Goal: Transaction & Acquisition: Subscribe to service/newsletter

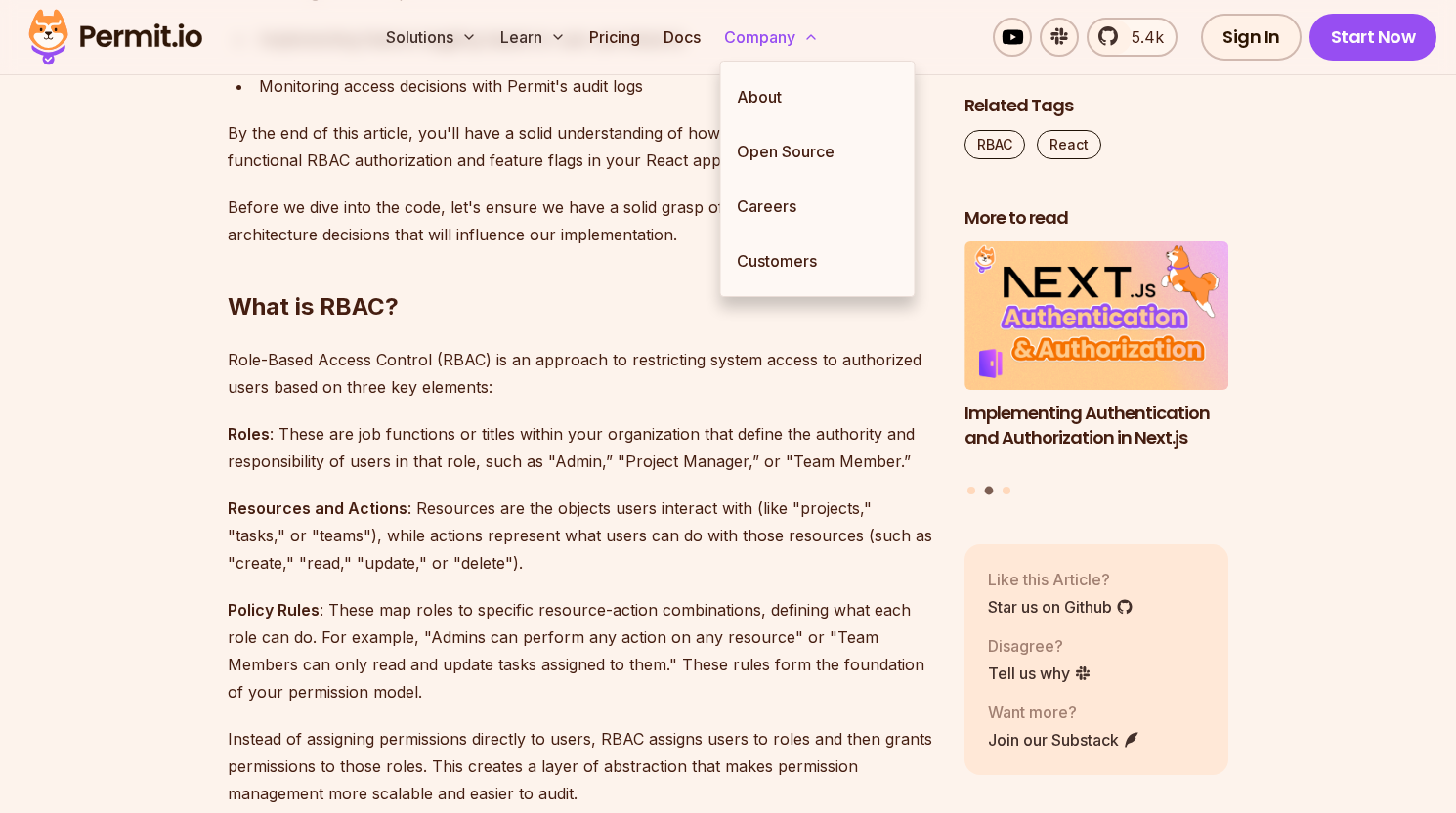
scroll to position [1533, 0]
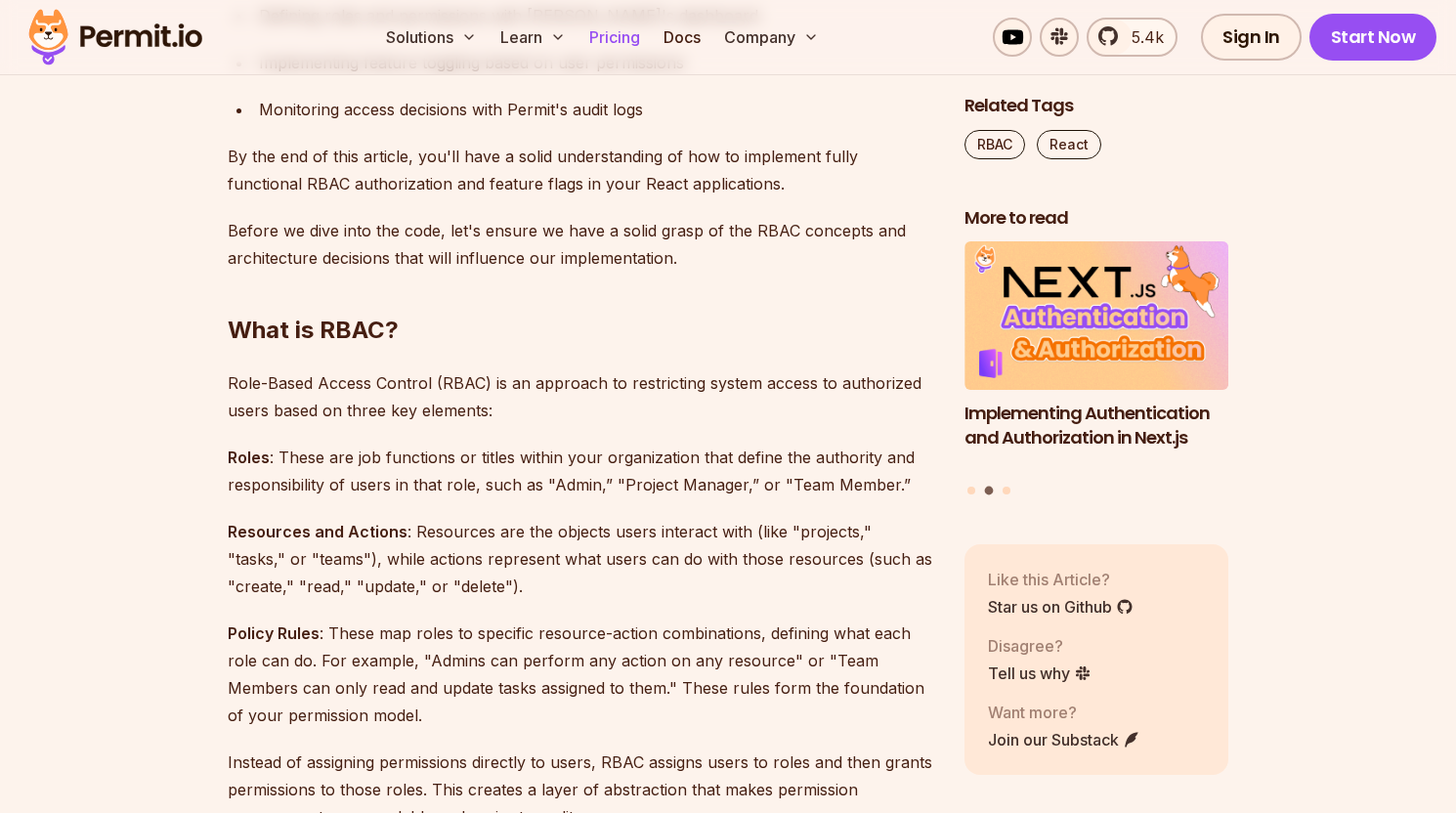
click at [593, 37] on link "Pricing" at bounding box center [614, 37] width 66 height 39
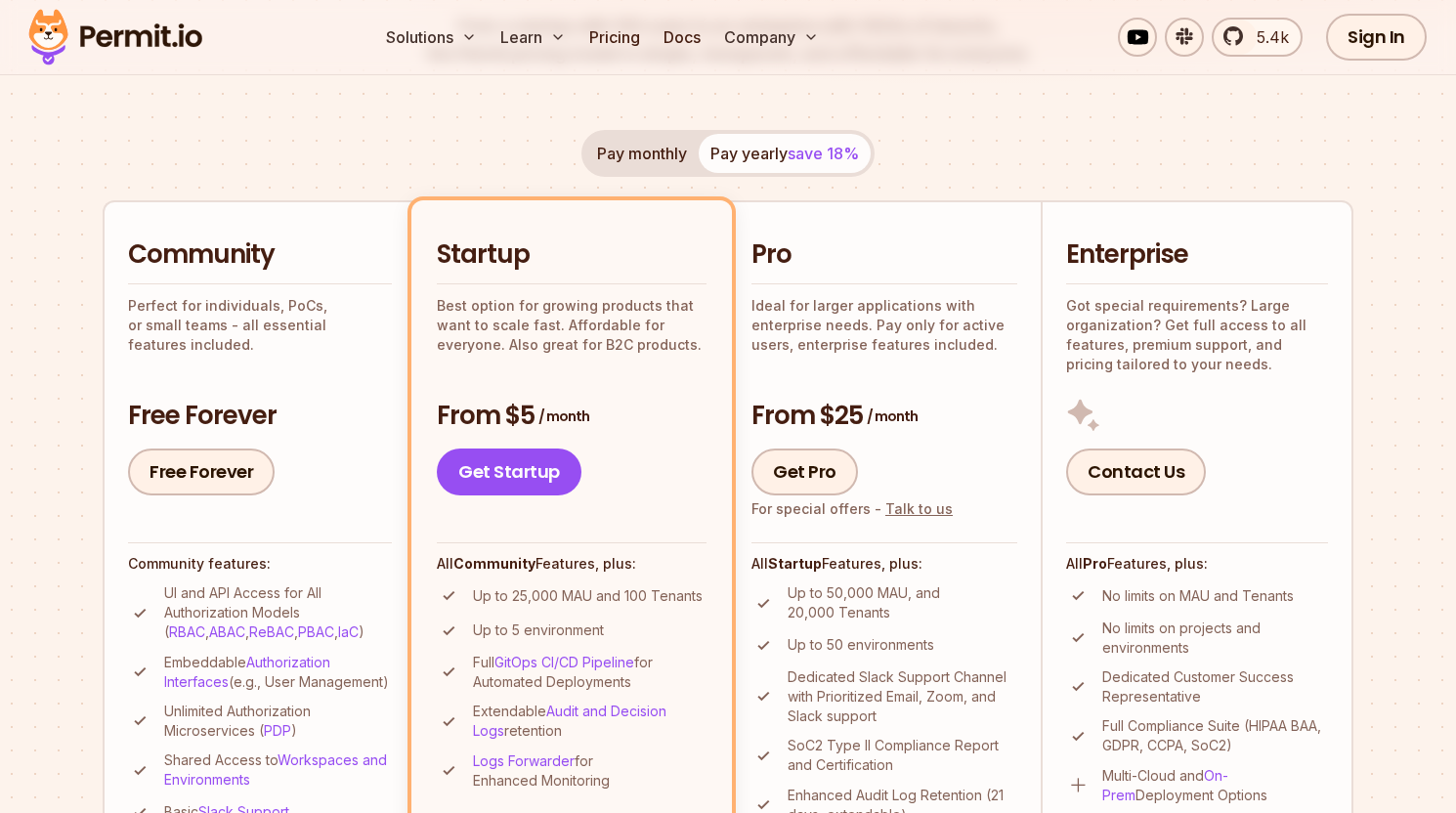
scroll to position [325, 0]
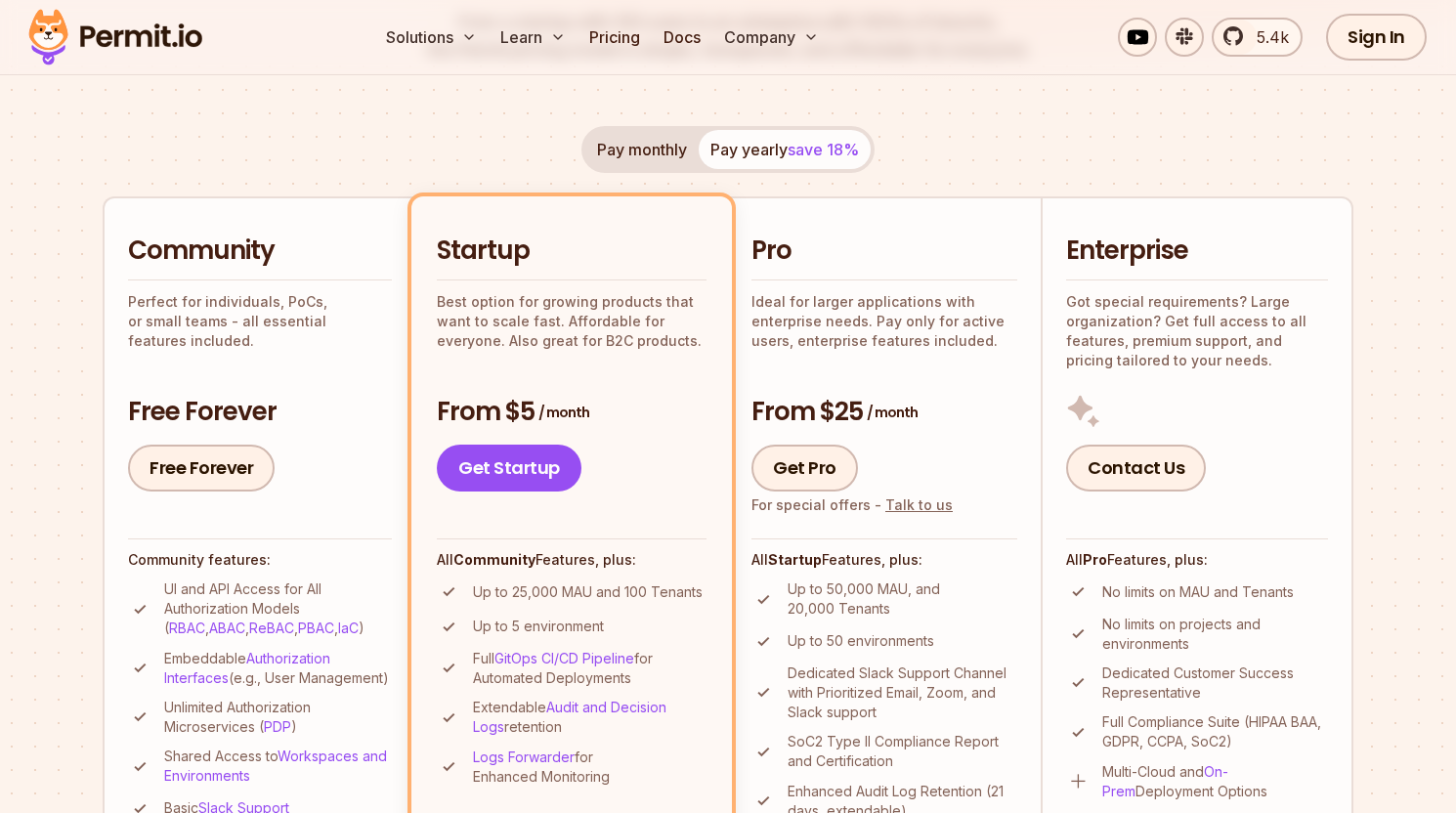
click at [624, 148] on button "Pay monthly" at bounding box center [641, 150] width 113 height 39
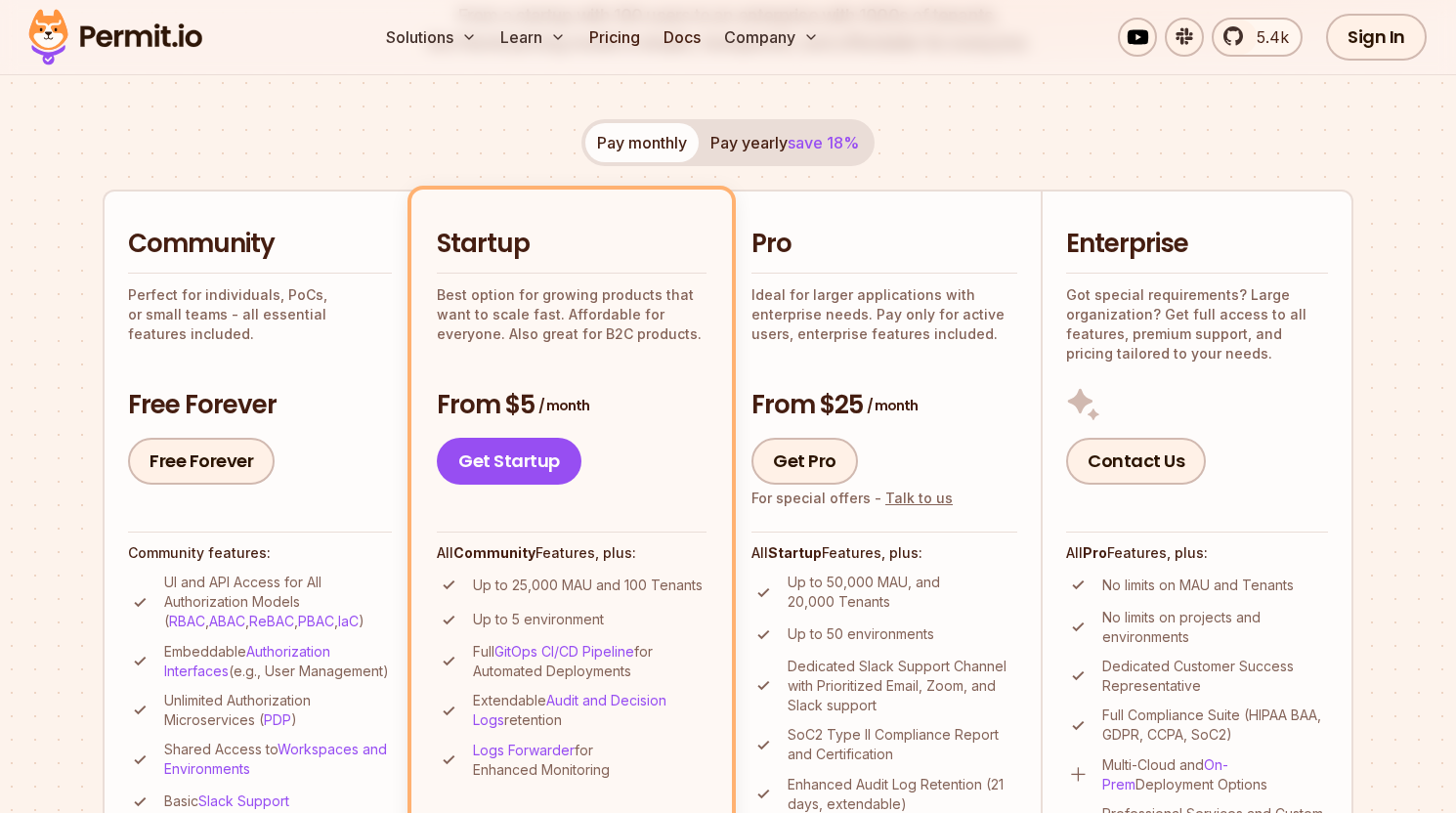
scroll to position [301, 0]
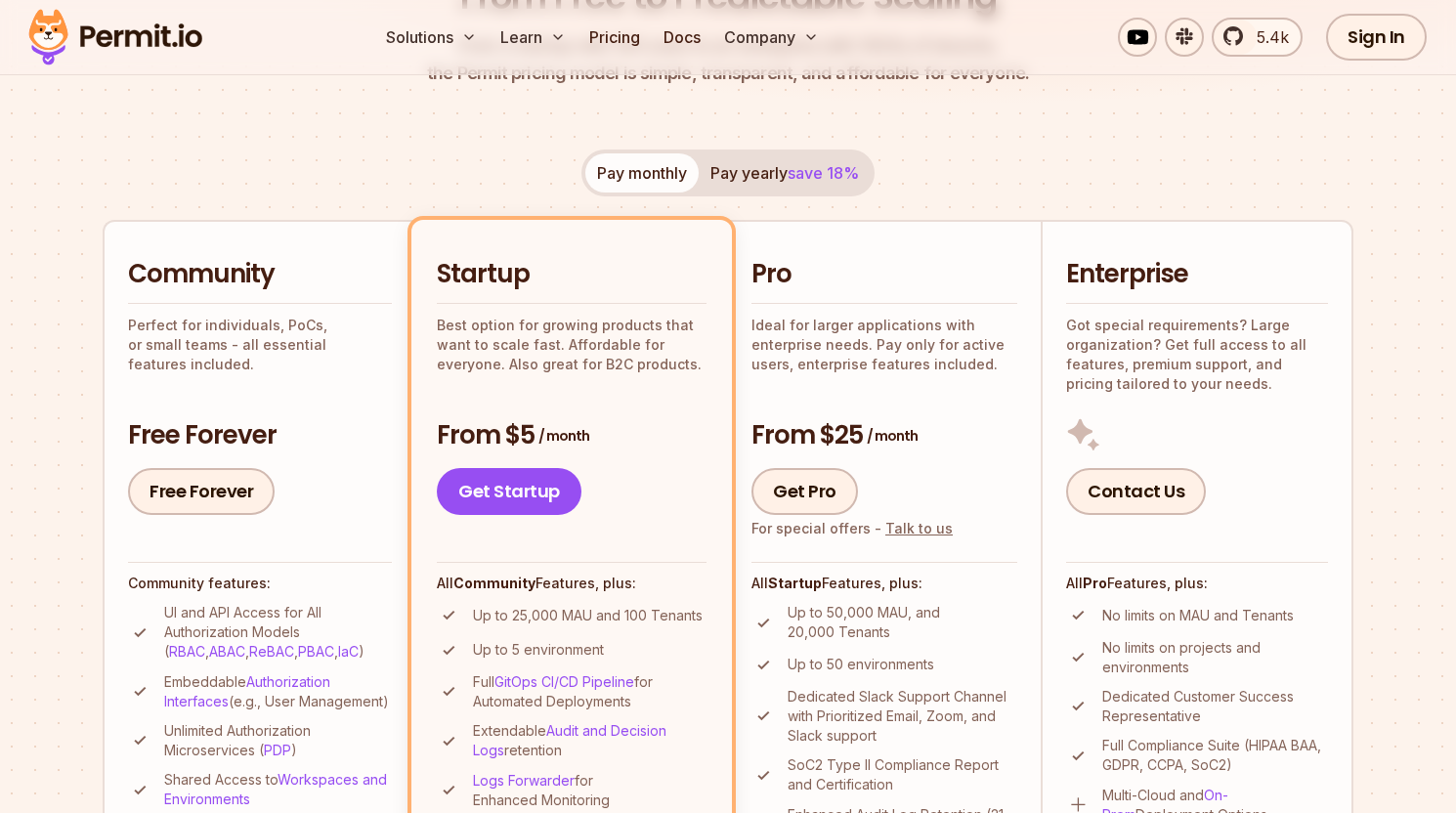
click at [781, 163] on button "Pay yearly save 18%" at bounding box center [784, 173] width 172 height 39
click at [673, 172] on button "Pay monthly" at bounding box center [641, 173] width 113 height 39
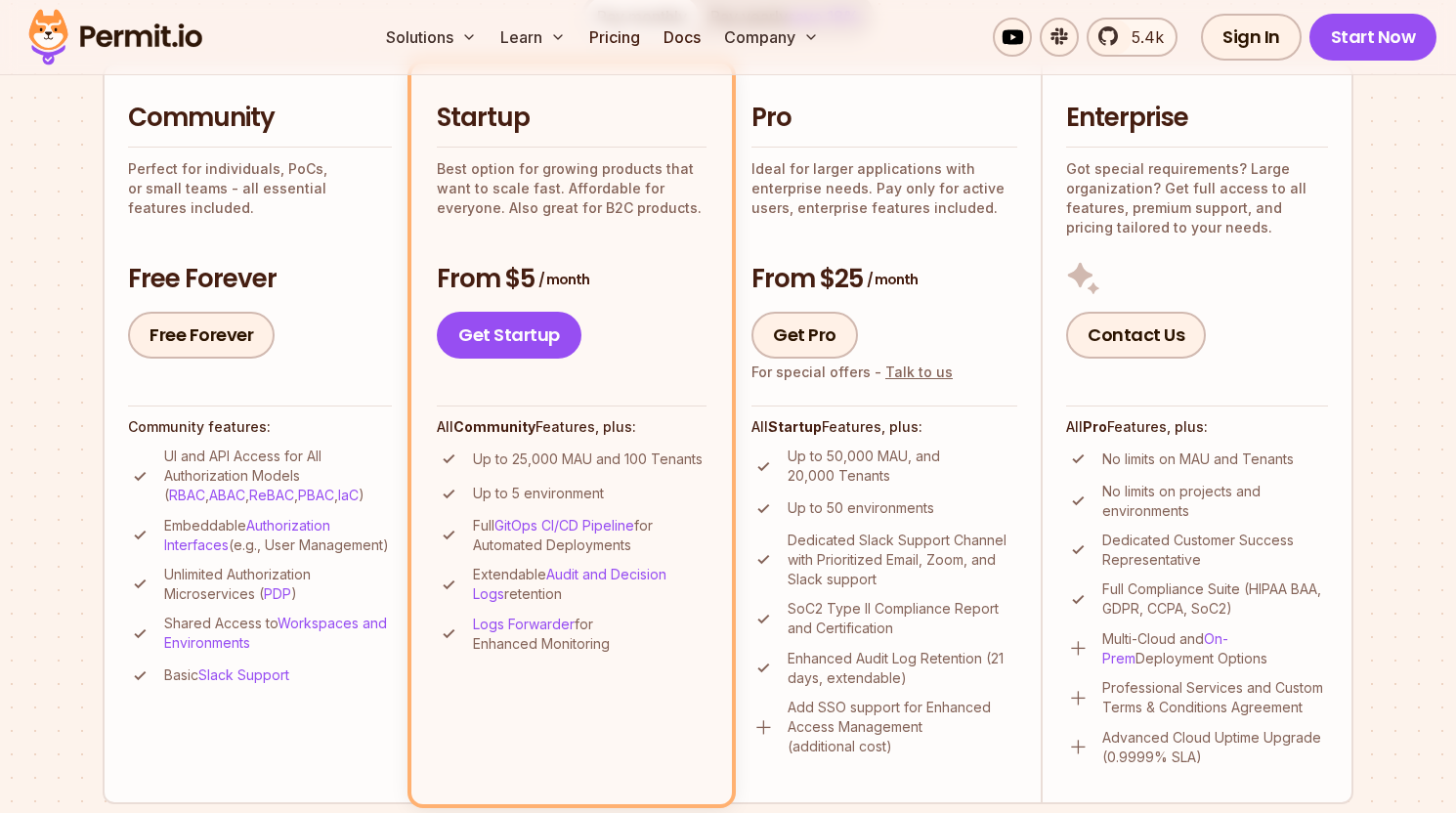
scroll to position [463, 0]
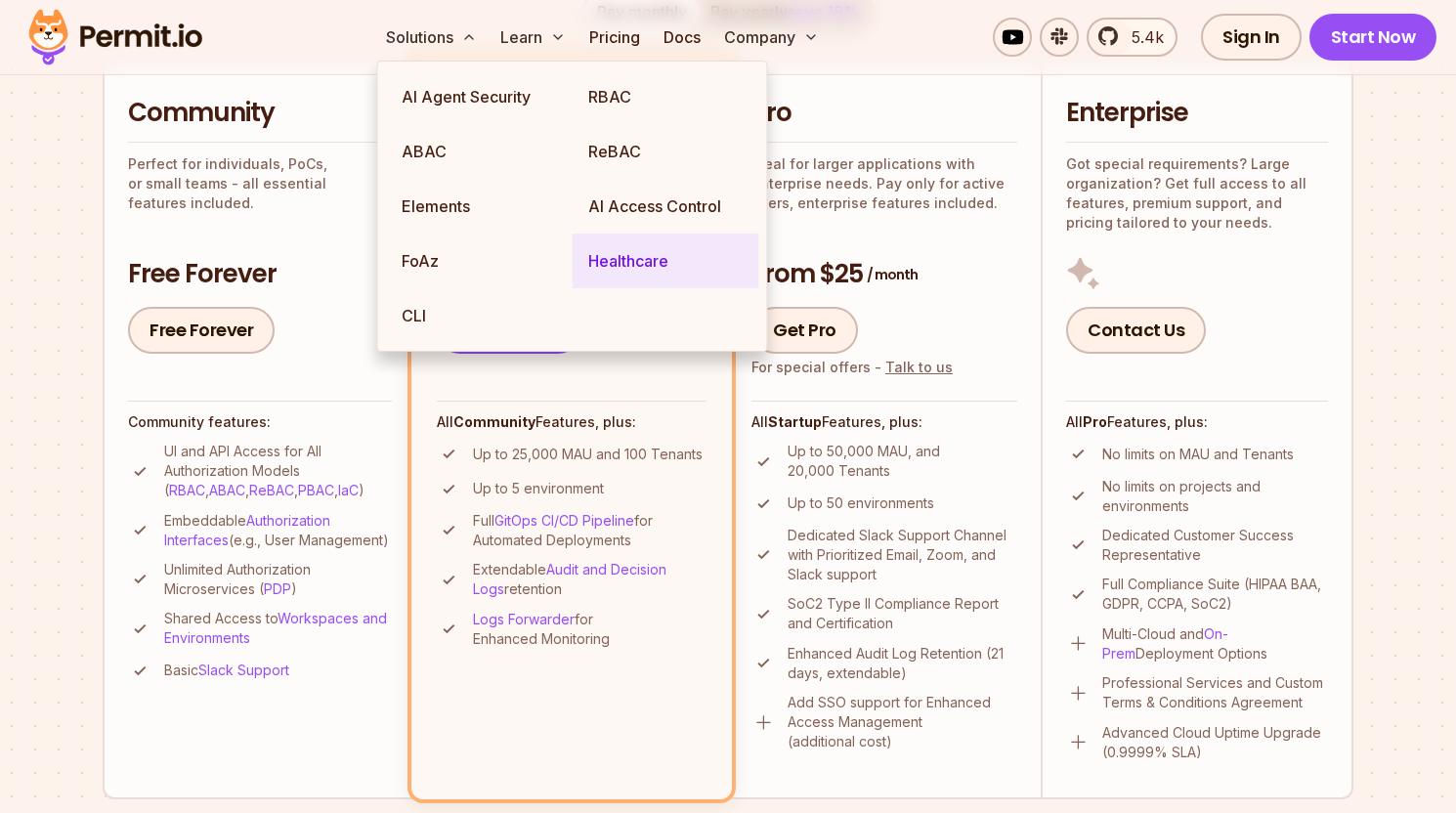
click at [624, 269] on link "Healthcare" at bounding box center [665, 261] width 187 height 55
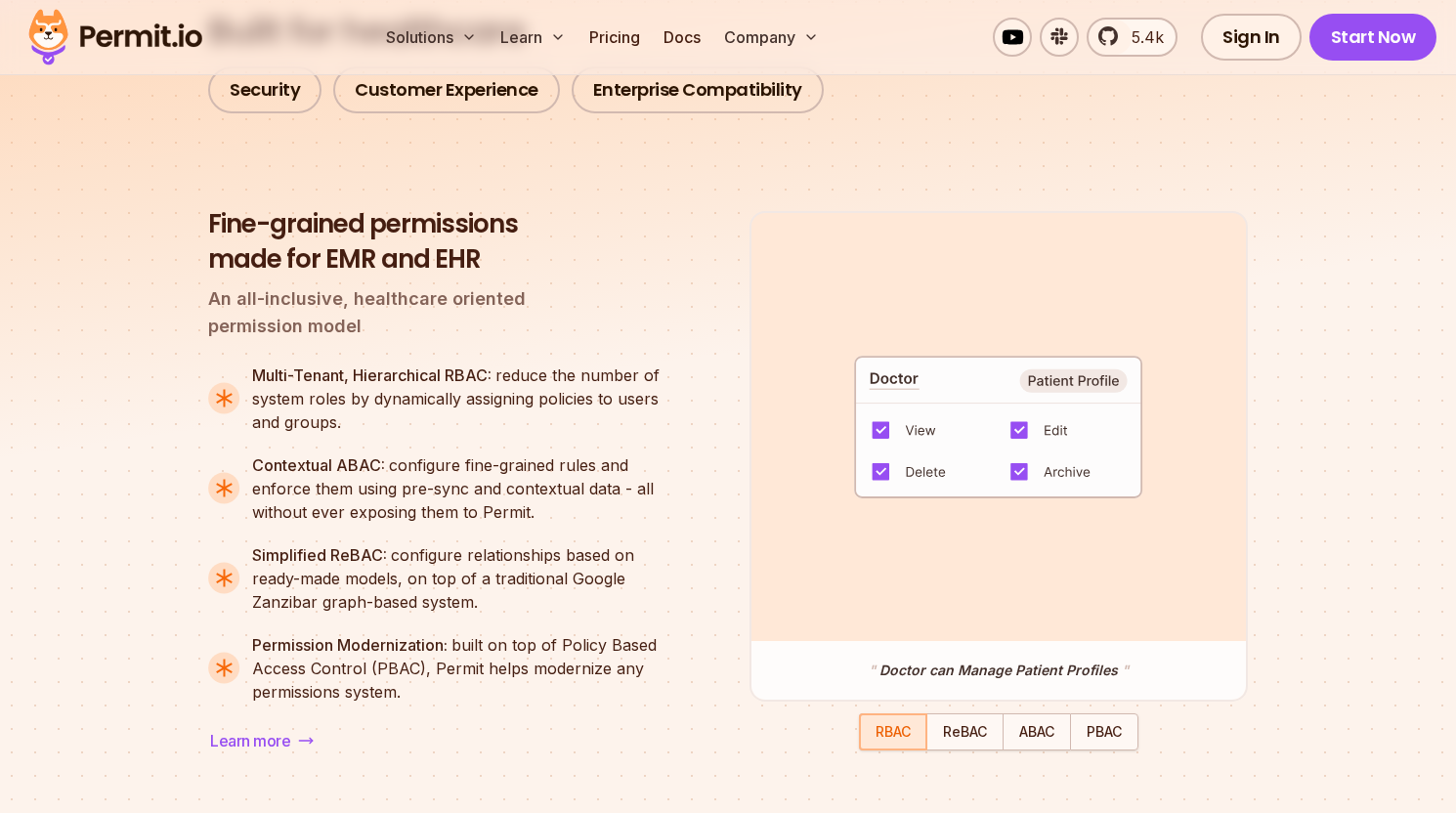
scroll to position [1565, 0]
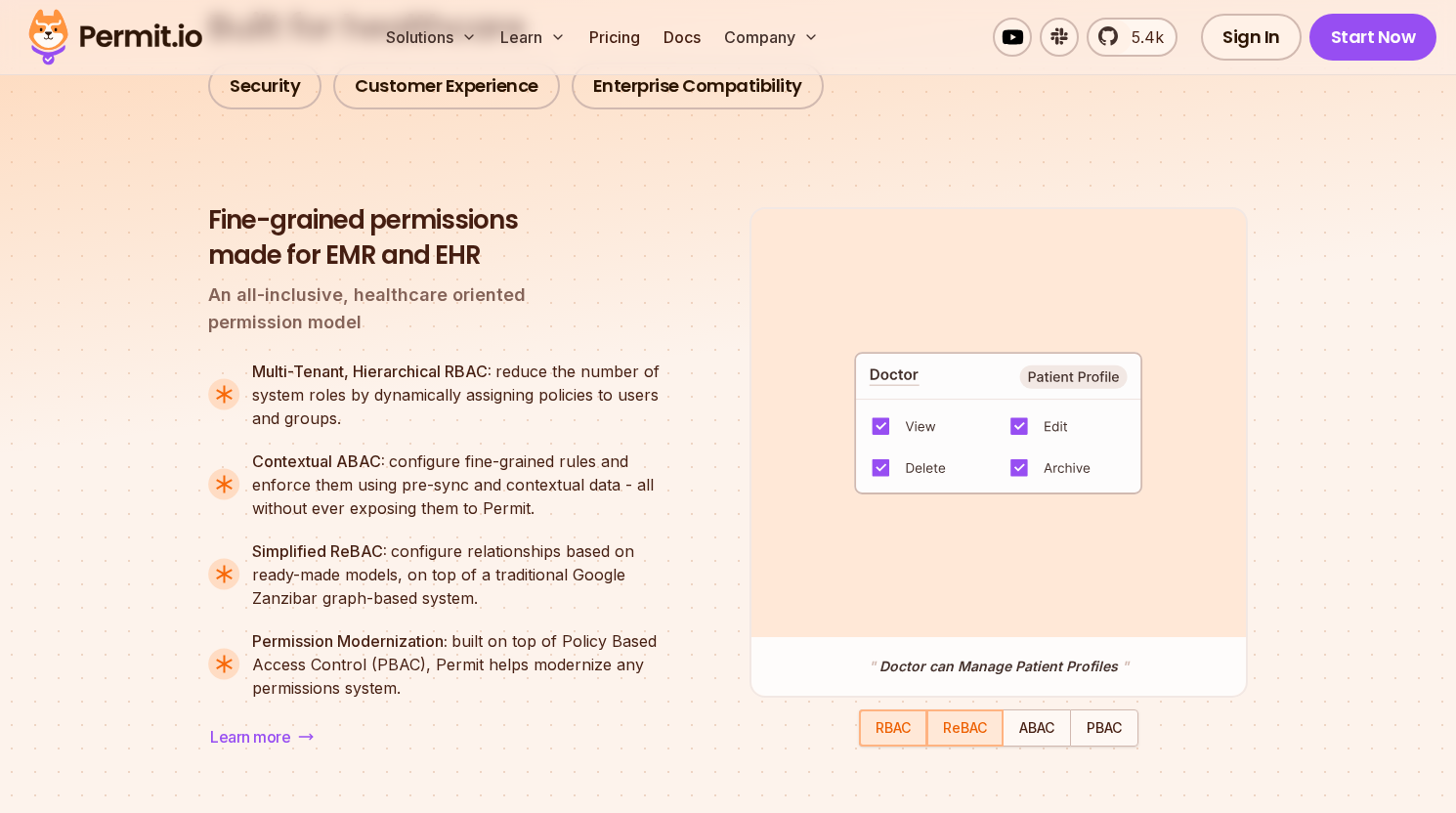
click at [961, 743] on div "button" at bounding box center [964, 728] width 73 height 33
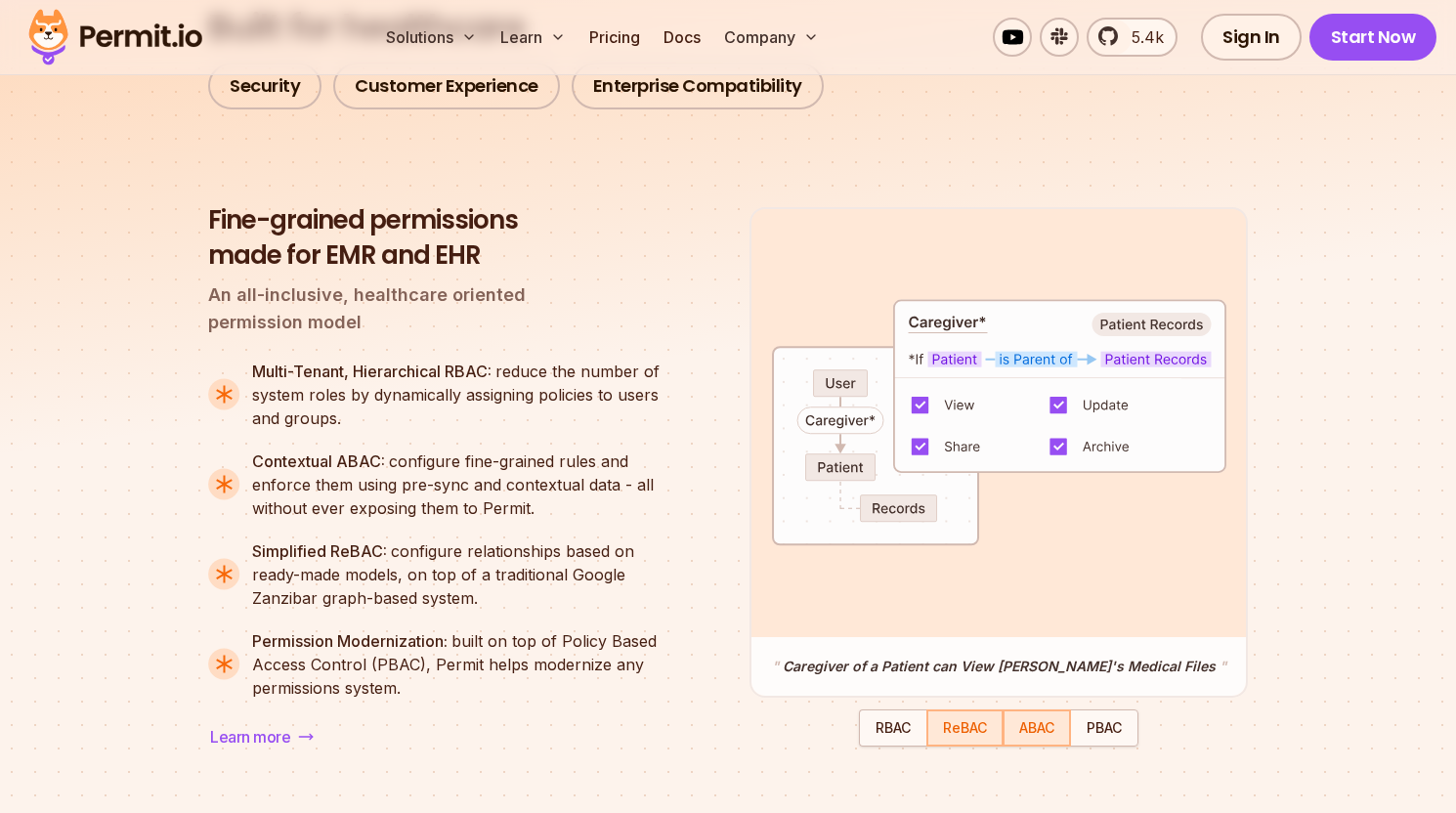
click at [1064, 735] on div "button" at bounding box center [1037, 728] width 65 height 33
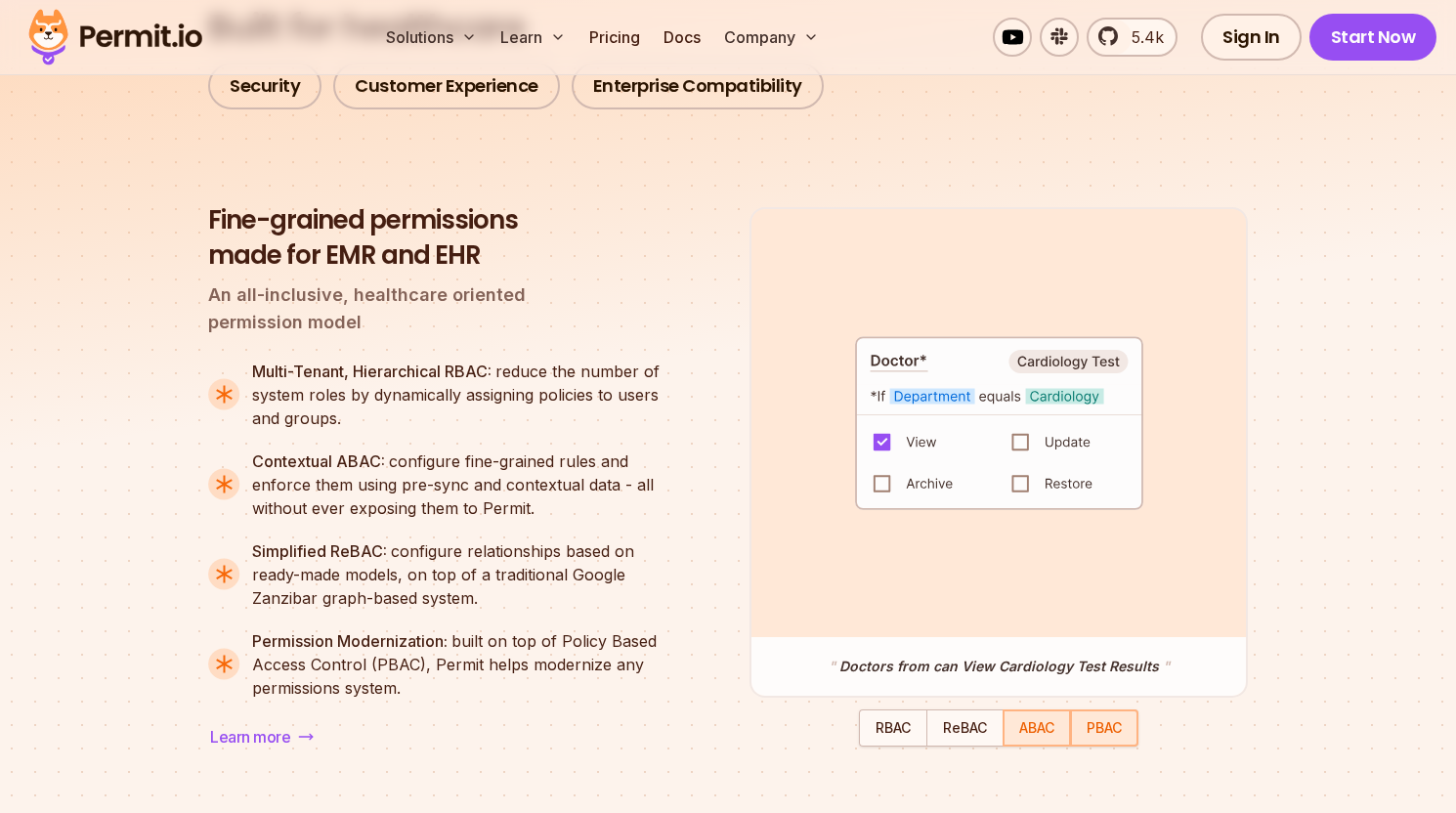
click at [1101, 735] on span "PBAC" at bounding box center [1104, 727] width 35 height 17
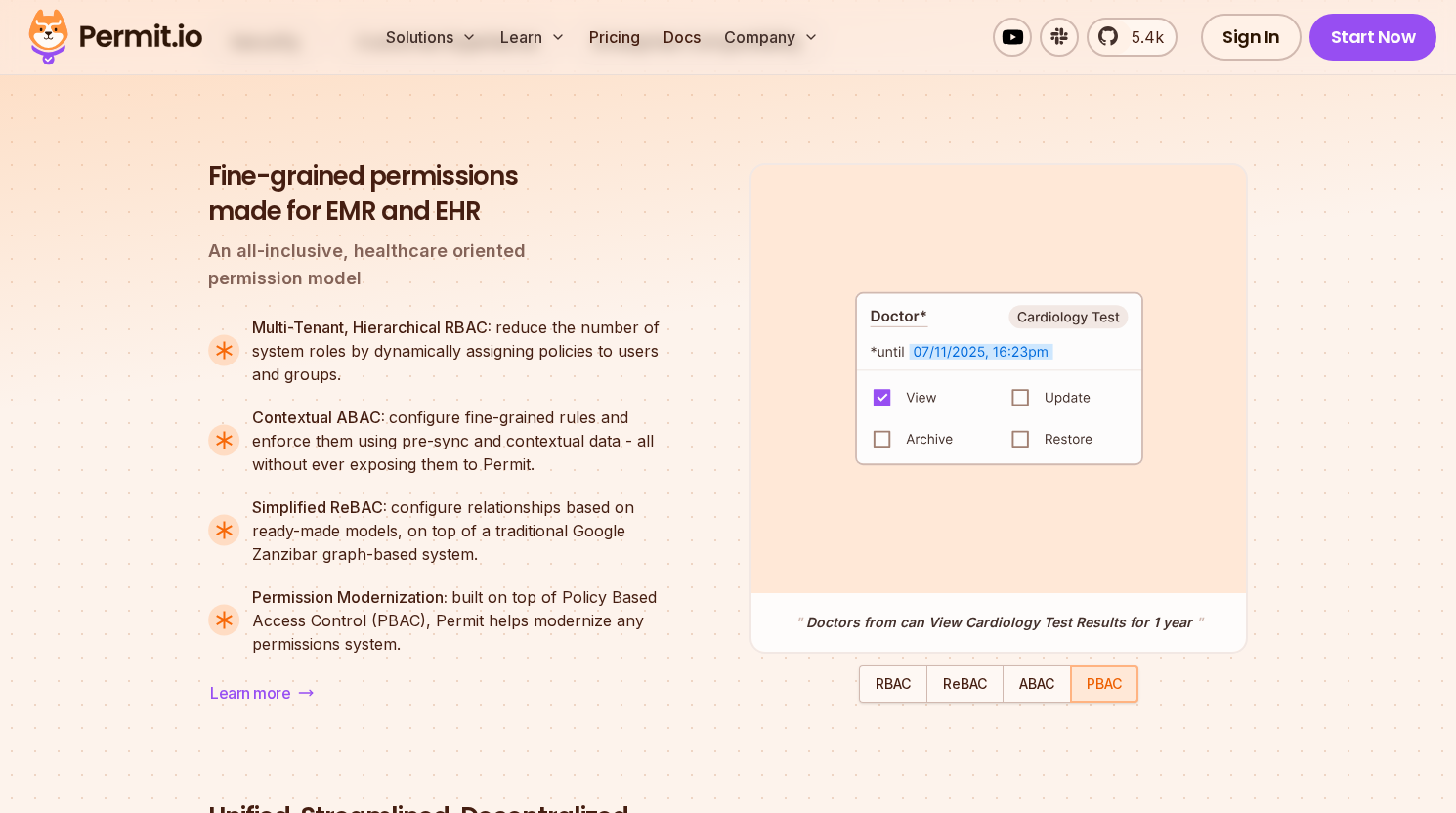
scroll to position [1613, 0]
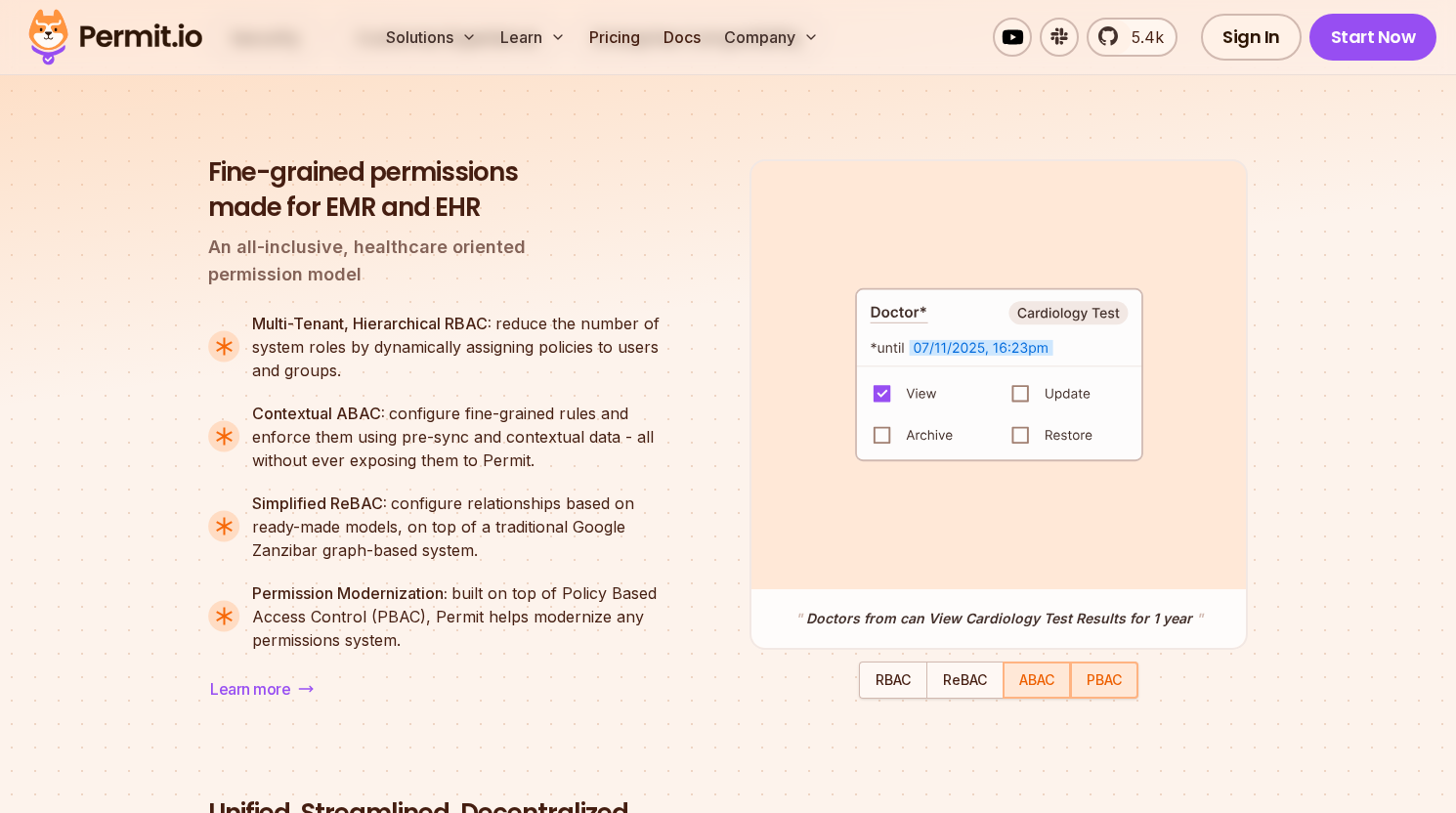
click at [1042, 688] on span "ABAC" at bounding box center [1037, 679] width 35 height 17
click at [978, 696] on div "button" at bounding box center [964, 680] width 73 height 33
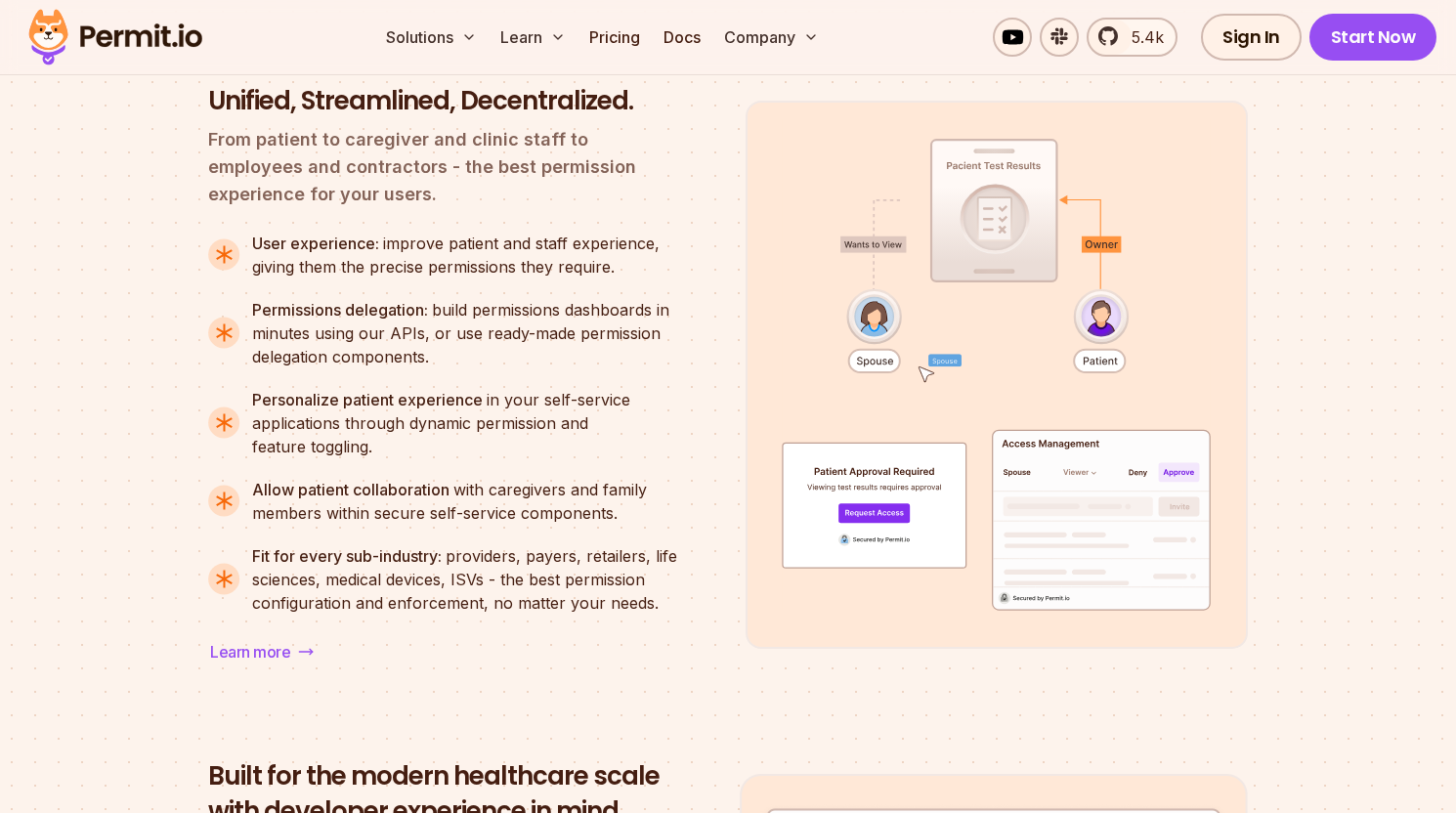
scroll to position [2334, 0]
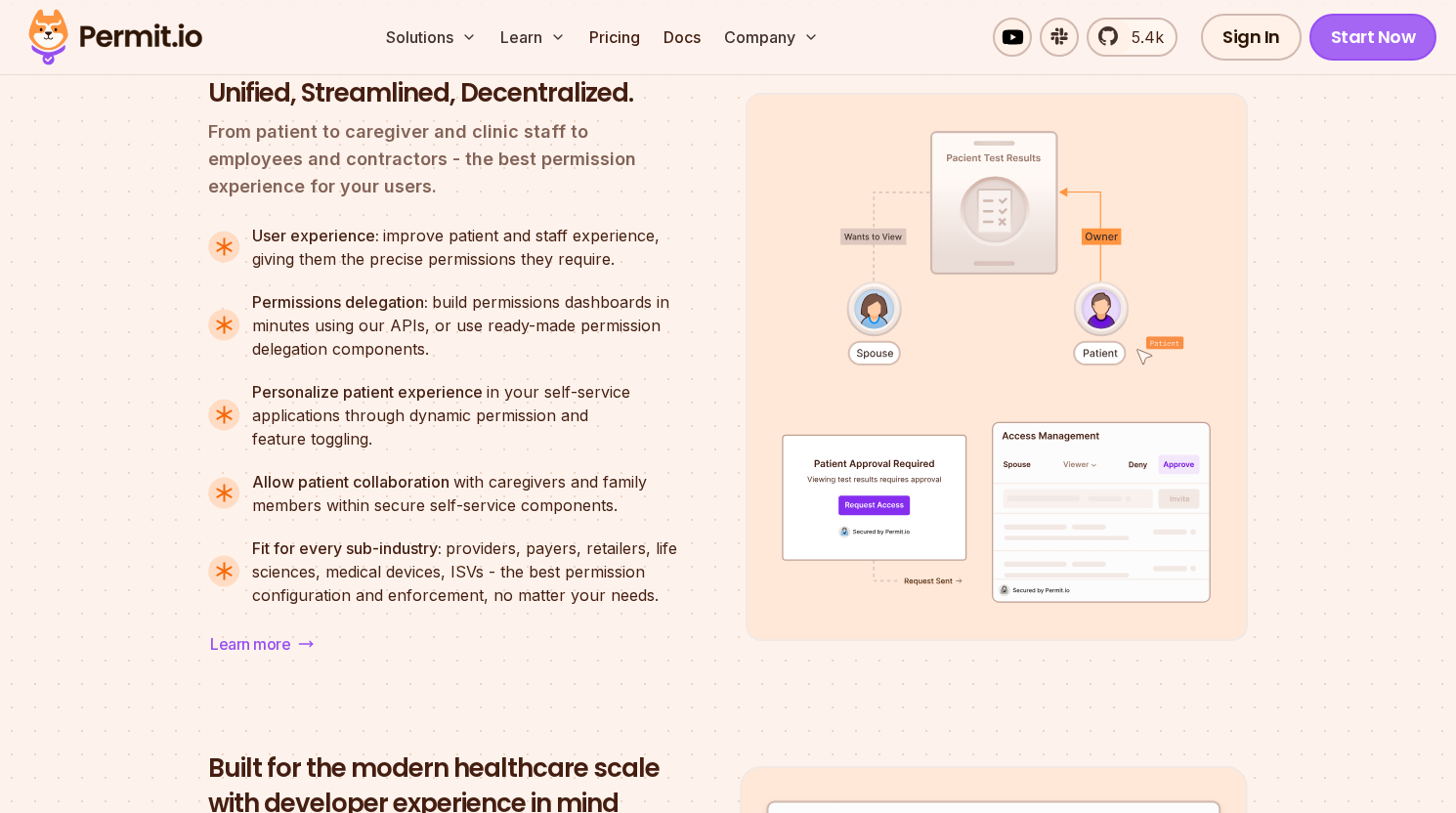
click at [1364, 51] on link "Start Now" at bounding box center [1373, 37] width 128 height 47
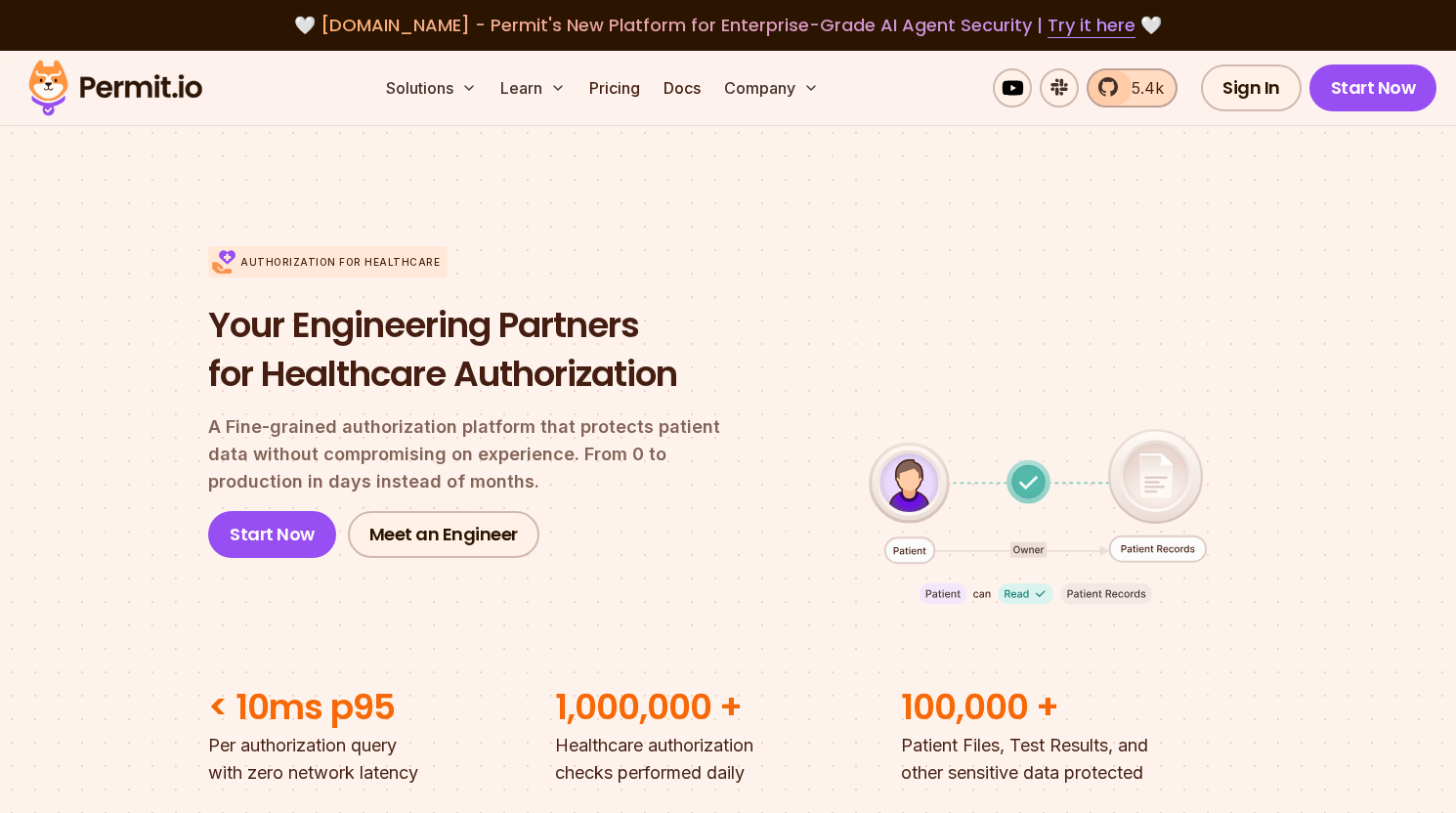
scroll to position [2334, 0]
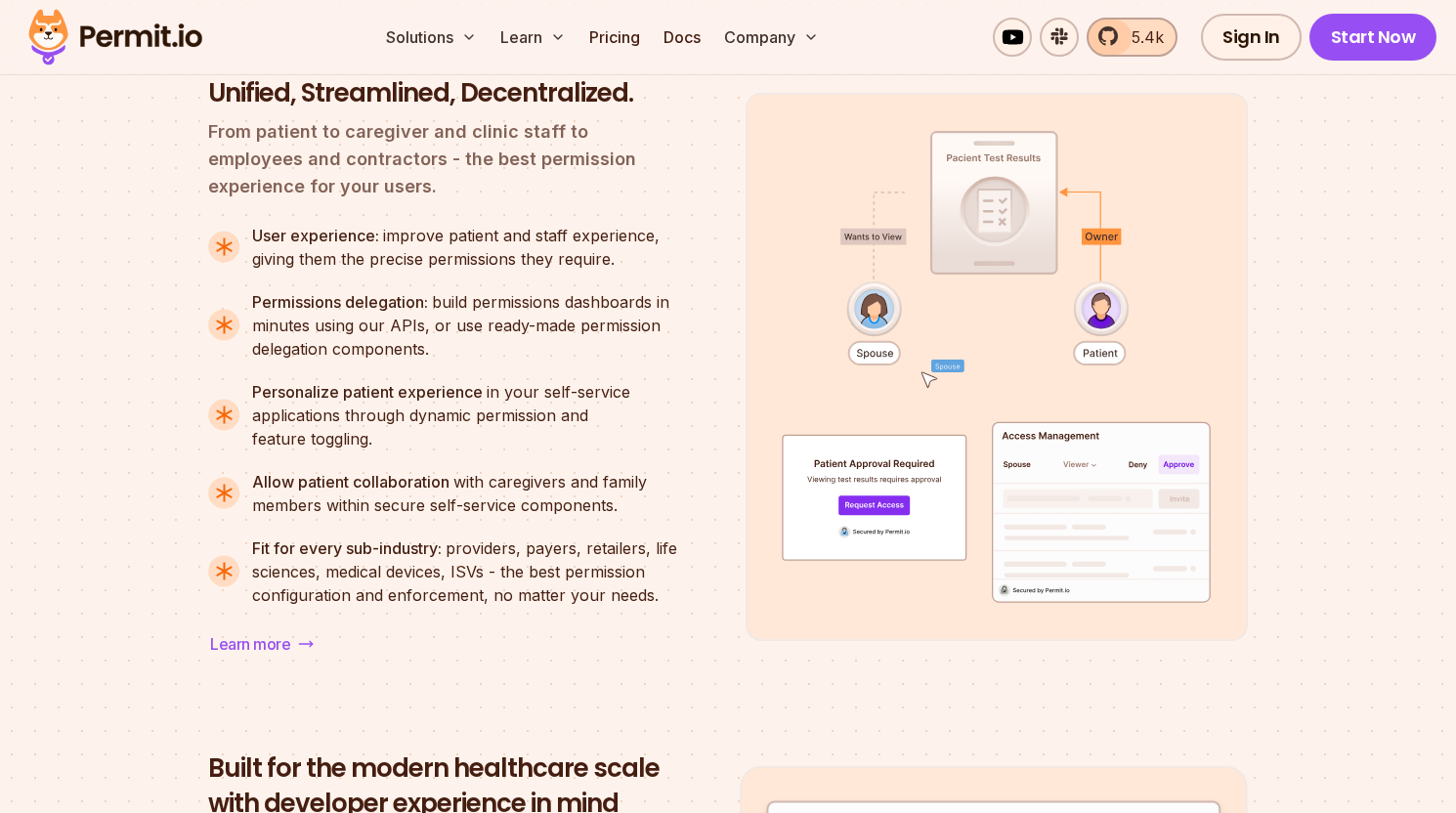
click at [1122, 42] on link "5.4k" at bounding box center [1131, 37] width 91 height 39
